Goal: Task Accomplishment & Management: Manage account settings

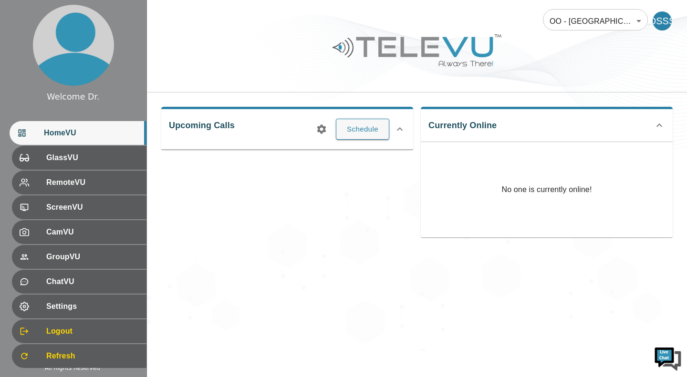
drag, startPoint x: 370, startPoint y: 349, endPoint x: 368, endPoint y: 266, distance: 82.5
click at [368, 266] on div "OO - India - N. Dhoat 210 ​ DSSS Upcoming Calls Schedule Currently Online No on…" at bounding box center [417, 175] width 540 height 351
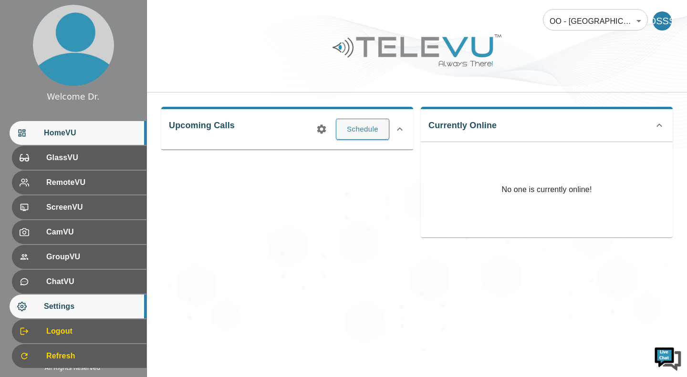
click at [109, 313] on div "Settings" at bounding box center [78, 307] width 137 height 24
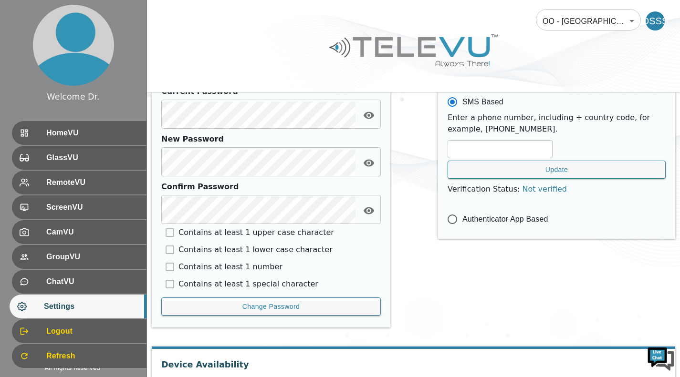
scroll to position [468, 0]
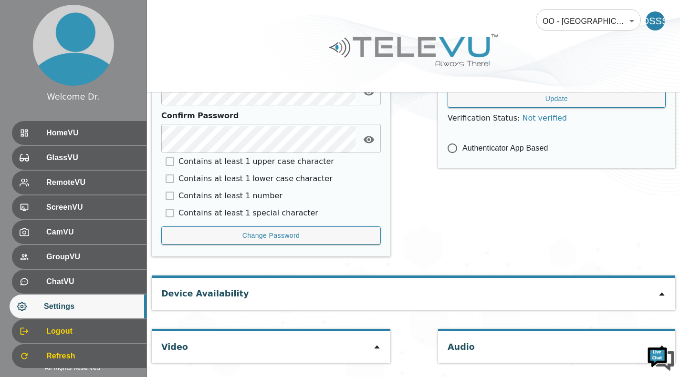
click at [376, 353] on div "Video" at bounding box center [271, 346] width 238 height 31
click at [375, 349] on icon at bounding box center [376, 347] width 5 height 3
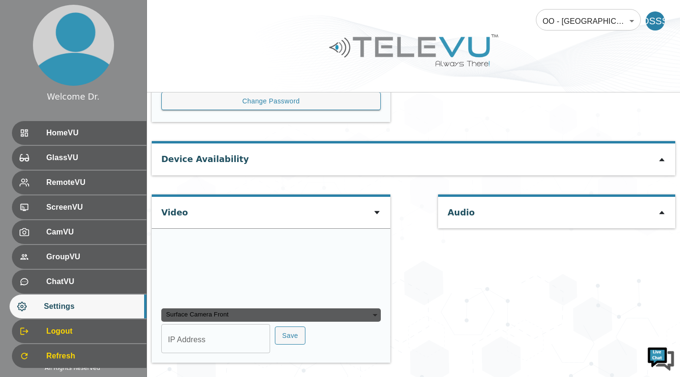
scroll to position [694, 0]
click at [350, 320] on div "Surface Camera Front" at bounding box center [270, 315] width 219 height 13
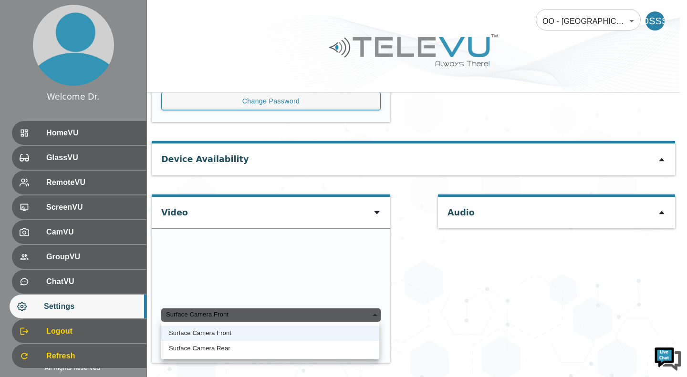
click at [329, 345] on li "Surface Camera Rear" at bounding box center [270, 348] width 218 height 15
type input "b5911b137b3ad23854308d70ff08ba6e061502b4621311edab305ed9b671679b"
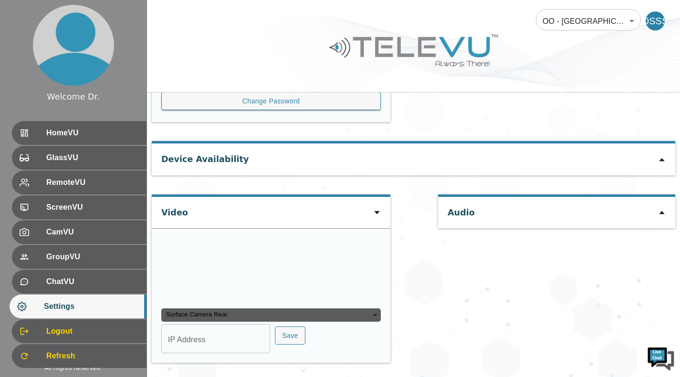
click at [365, 313] on div "Surface Camera Rear" at bounding box center [270, 315] width 219 height 13
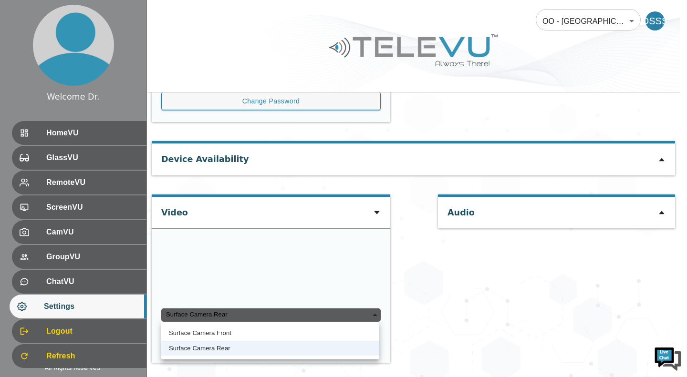
click at [365, 313] on div "Surface Camera Rear" at bounding box center [270, 315] width 219 height 13
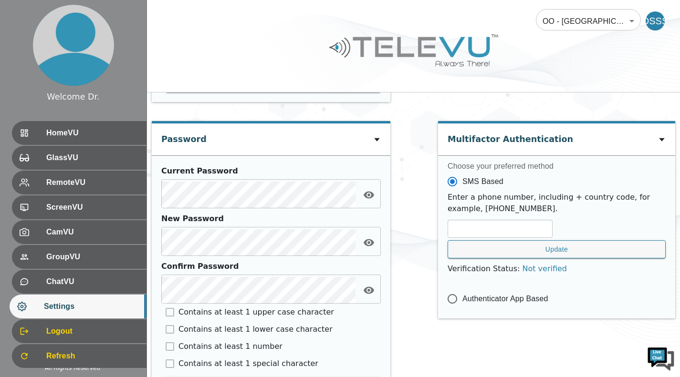
scroll to position [468, 0]
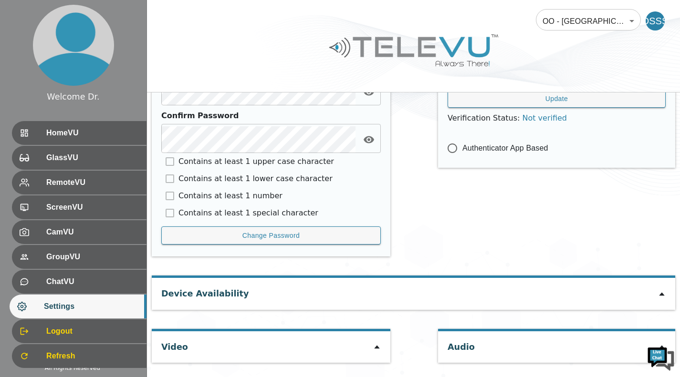
click at [376, 346] on icon at bounding box center [377, 347] width 8 height 8
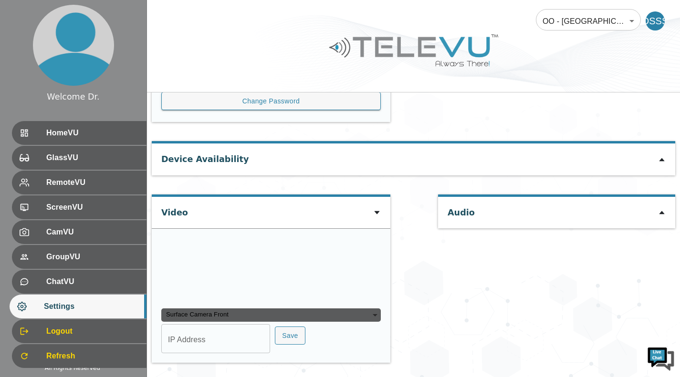
scroll to position [694, 0]
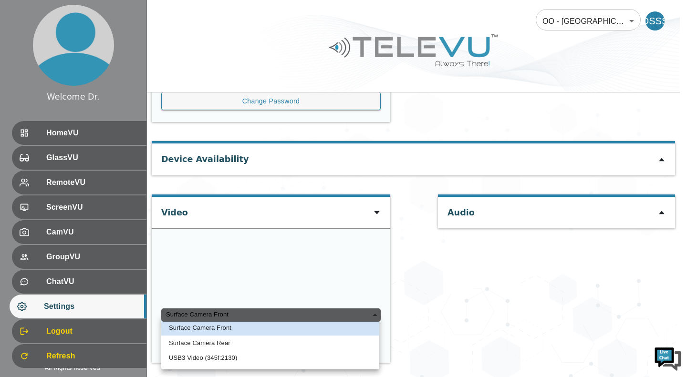
click at [367, 313] on div "Surface Camera Front" at bounding box center [270, 315] width 219 height 13
click at [346, 354] on li "USB3 Video (345f:2130)" at bounding box center [270, 357] width 218 height 15
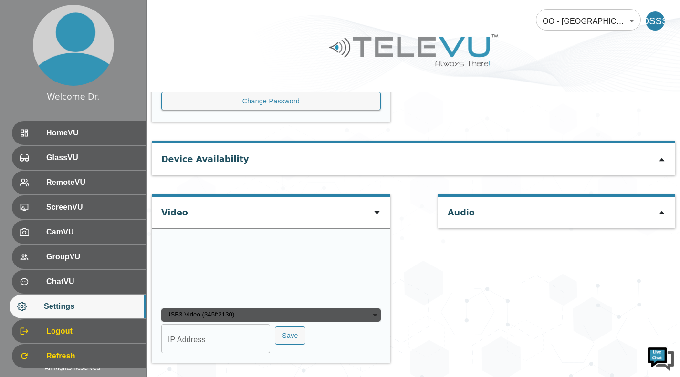
scroll to position [0, 0]
click at [362, 312] on div "USB3 Video (345f:2130)" at bounding box center [270, 315] width 219 height 13
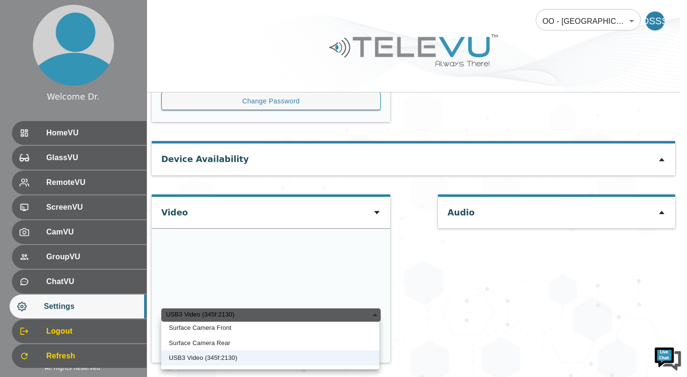
click at [344, 348] on li "Surface Camera Rear" at bounding box center [270, 343] width 218 height 15
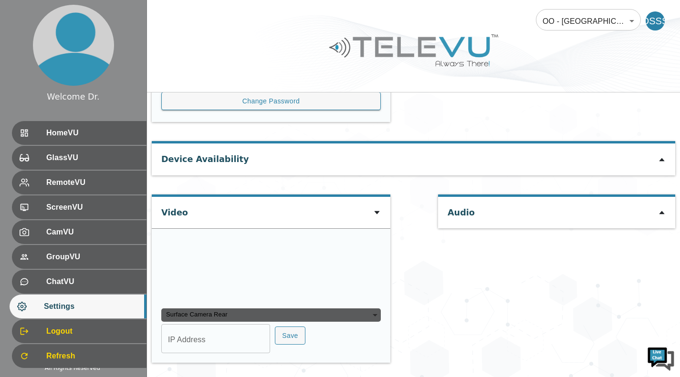
click at [352, 320] on div "Surface Camera Rear" at bounding box center [270, 315] width 219 height 13
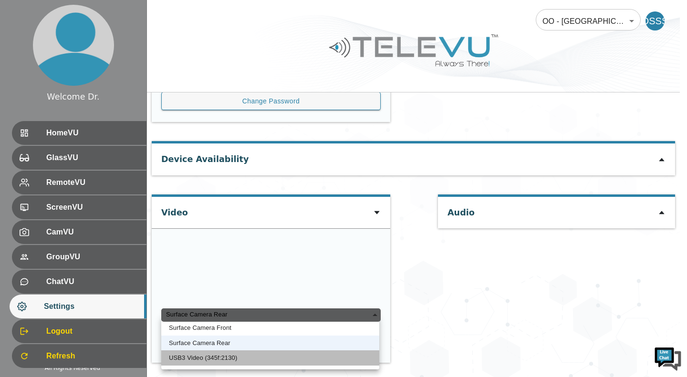
click at [338, 365] on li "USB3 Video (345f:2130)" at bounding box center [270, 357] width 218 height 15
type input "cdd59b9f94dd43e4140db53cd37a3af776c6b5a3c0d7a09b9438a4be3548974e"
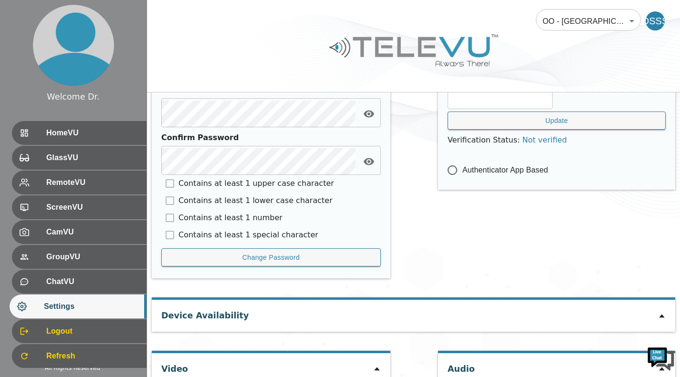
scroll to position [468, 0]
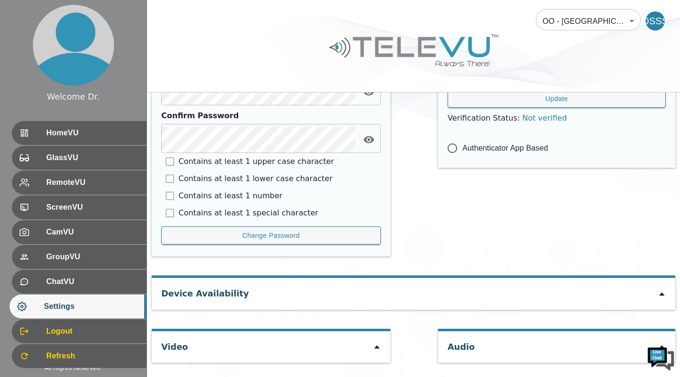
click at [374, 349] on icon at bounding box center [376, 347] width 5 height 3
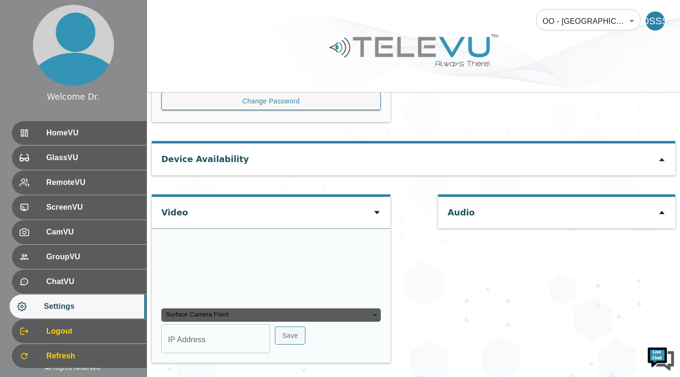
scroll to position [694, 0]
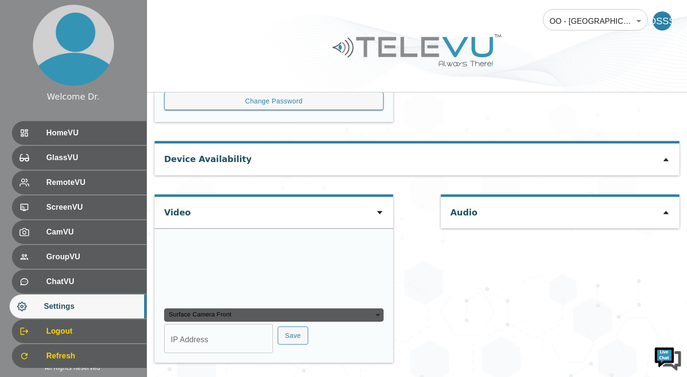
click at [327, 319] on div "Surface Camera Front" at bounding box center [273, 315] width 219 height 13
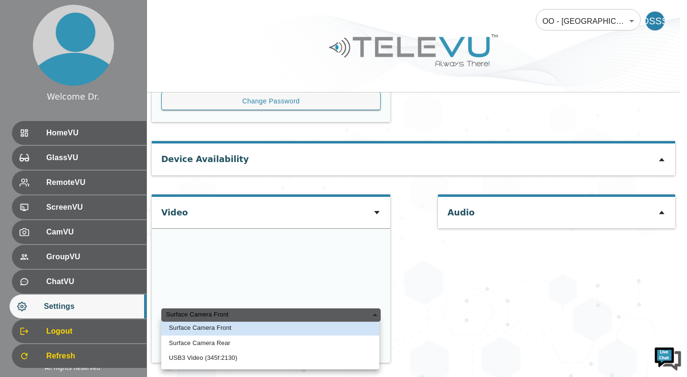
click at [278, 364] on li "USB3 Video (345f:2130)" at bounding box center [270, 357] width 218 height 15
type input "cdd59b9f94dd43e4140db53cd37a3af776c6b5a3c0d7a09b9438a4be3548974e"
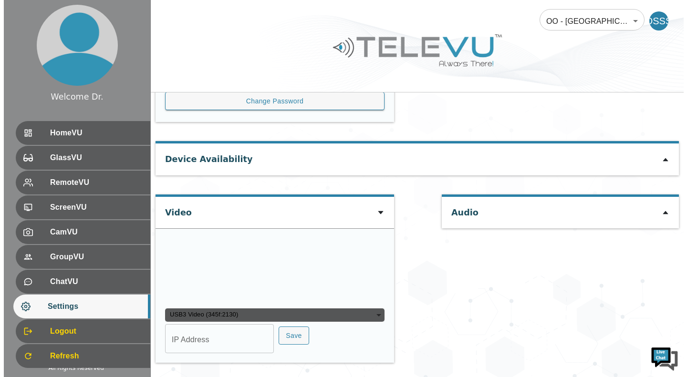
scroll to position [0, 0]
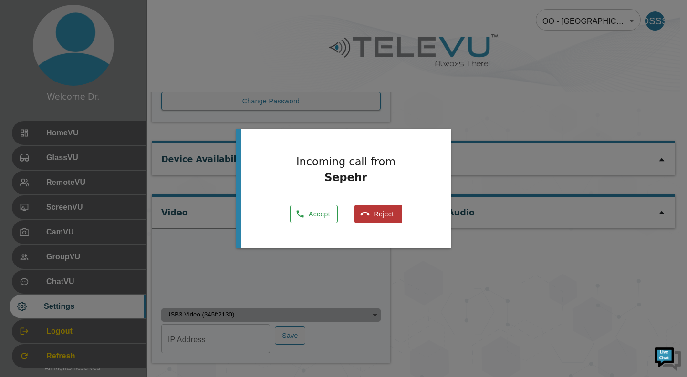
click at [311, 218] on button "Accept" at bounding box center [314, 214] width 48 height 19
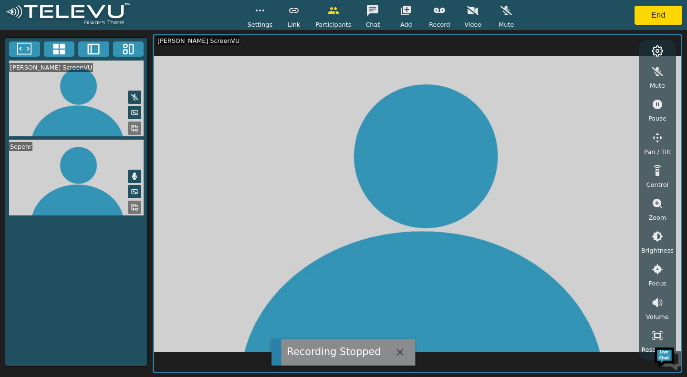
click at [469, 14] on icon "button" at bounding box center [472, 10] width 11 height 11
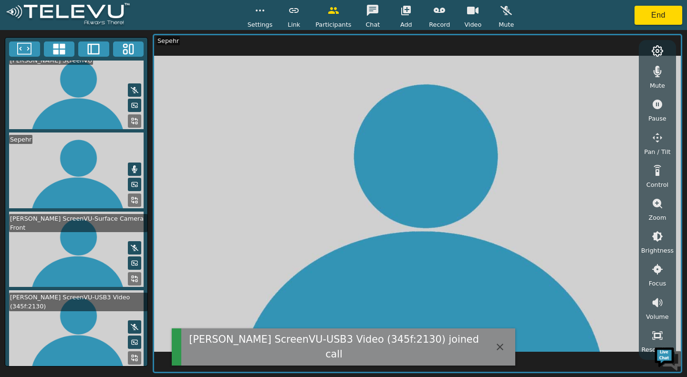
scroll to position [11, 0]
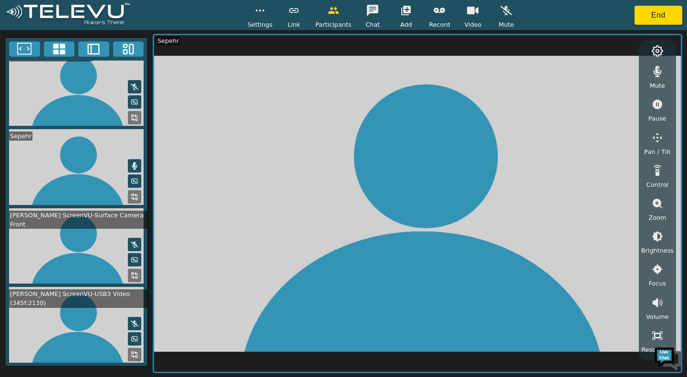
click at [131, 241] on icon at bounding box center [135, 245] width 8 height 8
click at [500, 16] on icon "button" at bounding box center [505, 10] width 11 height 11
click at [647, 17] on button "End" at bounding box center [658, 15] width 48 height 19
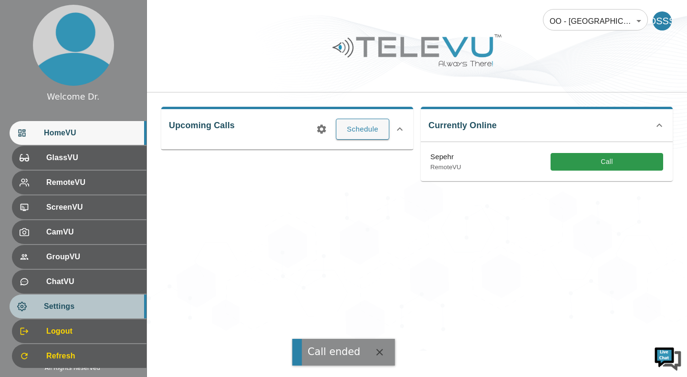
click at [121, 306] on span "Settings" at bounding box center [91, 306] width 95 height 11
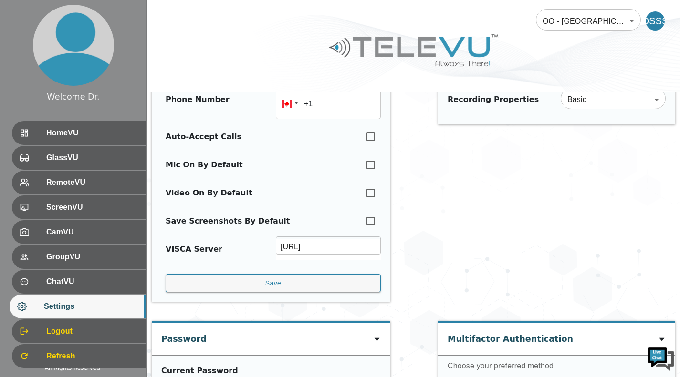
scroll to position [119, 0]
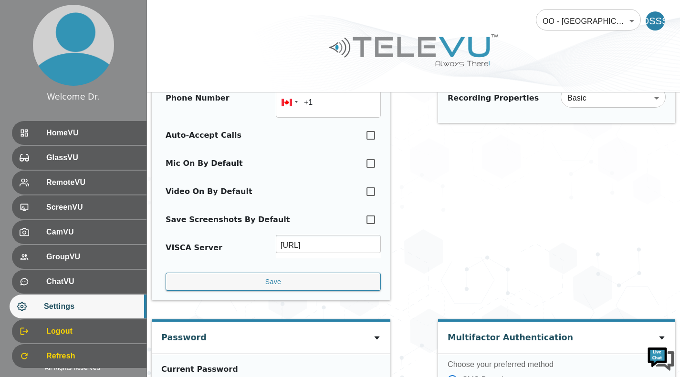
click at [370, 135] on input "checkbox" at bounding box center [370, 135] width 20 height 21
checkbox input "true"
click at [371, 162] on input "checkbox" at bounding box center [370, 163] width 20 height 21
checkbox input "true"
click at [370, 195] on input "checkbox" at bounding box center [370, 191] width 20 height 21
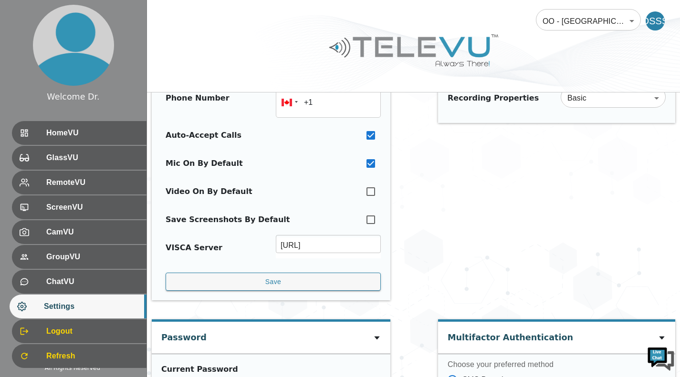
checkbox input "true"
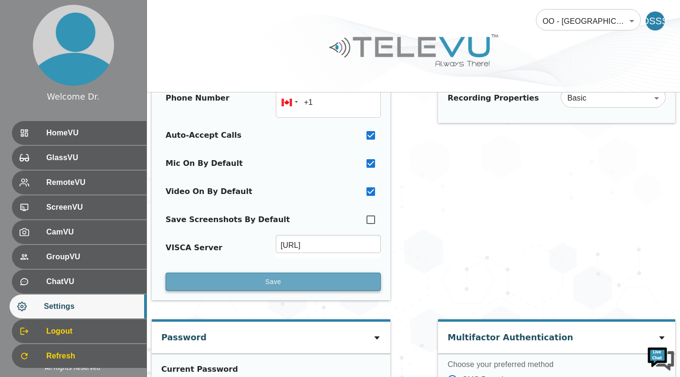
click at [335, 287] on button "Save" at bounding box center [272, 282] width 215 height 19
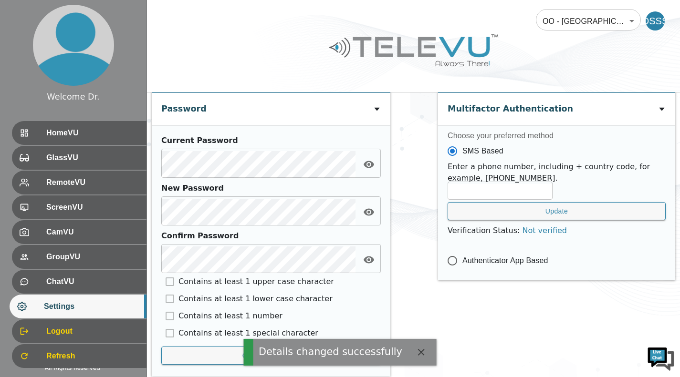
scroll to position [230, 0]
